Goal: Information Seeking & Learning: Learn about a topic

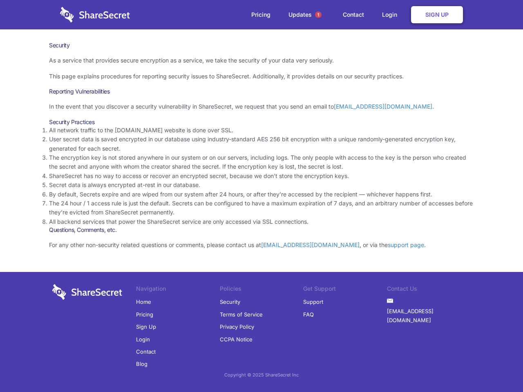
click at [261, 196] on li "By default, Secrets expire and are wiped from our system after 24 hours, or aft…" at bounding box center [261, 194] width 425 height 9
click at [318, 15] on span "1" at bounding box center [318, 14] width 7 height 7
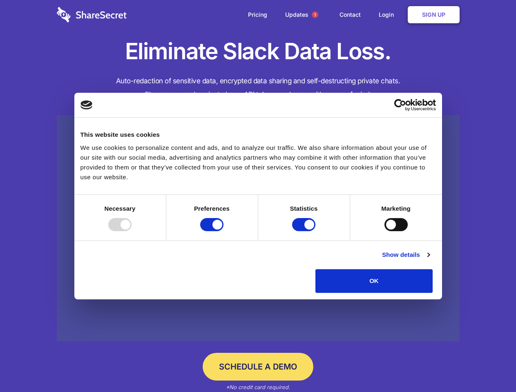
click at [132, 231] on div at bounding box center [119, 224] width 23 height 13
click at [223, 231] on input "Preferences" at bounding box center [211, 224] width 23 height 13
checkbox input "false"
click at [305, 231] on input "Statistics" at bounding box center [303, 224] width 23 height 13
checkbox input "false"
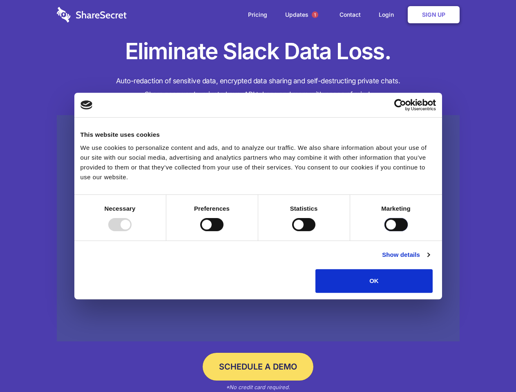
click at [384, 231] on input "Marketing" at bounding box center [395, 224] width 23 height 13
checkbox input "true"
click at [429, 260] on link "Show details" at bounding box center [405, 255] width 47 height 10
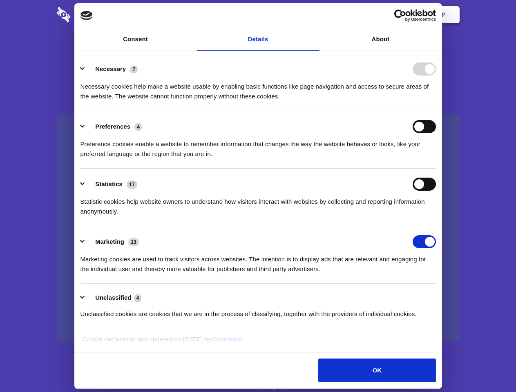
click at [436, 111] on li "Necessary 7 Necessary cookies help make a website usable by enabling basic func…" at bounding box center [257, 83] width 355 height 58
click at [315, 15] on span "1" at bounding box center [315, 14] width 7 height 7
